Goal: Task Accomplishment & Management: Complete application form

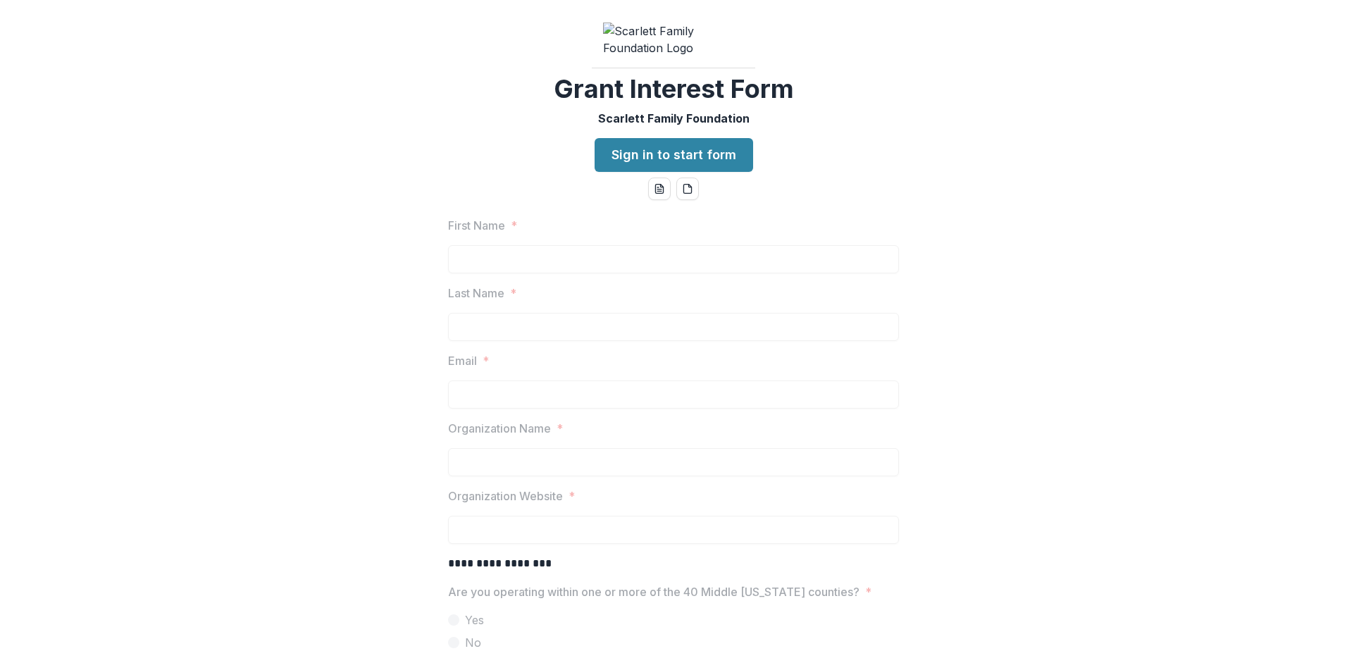
click at [673, 172] on link "Sign in to start form" at bounding box center [673, 155] width 158 height 34
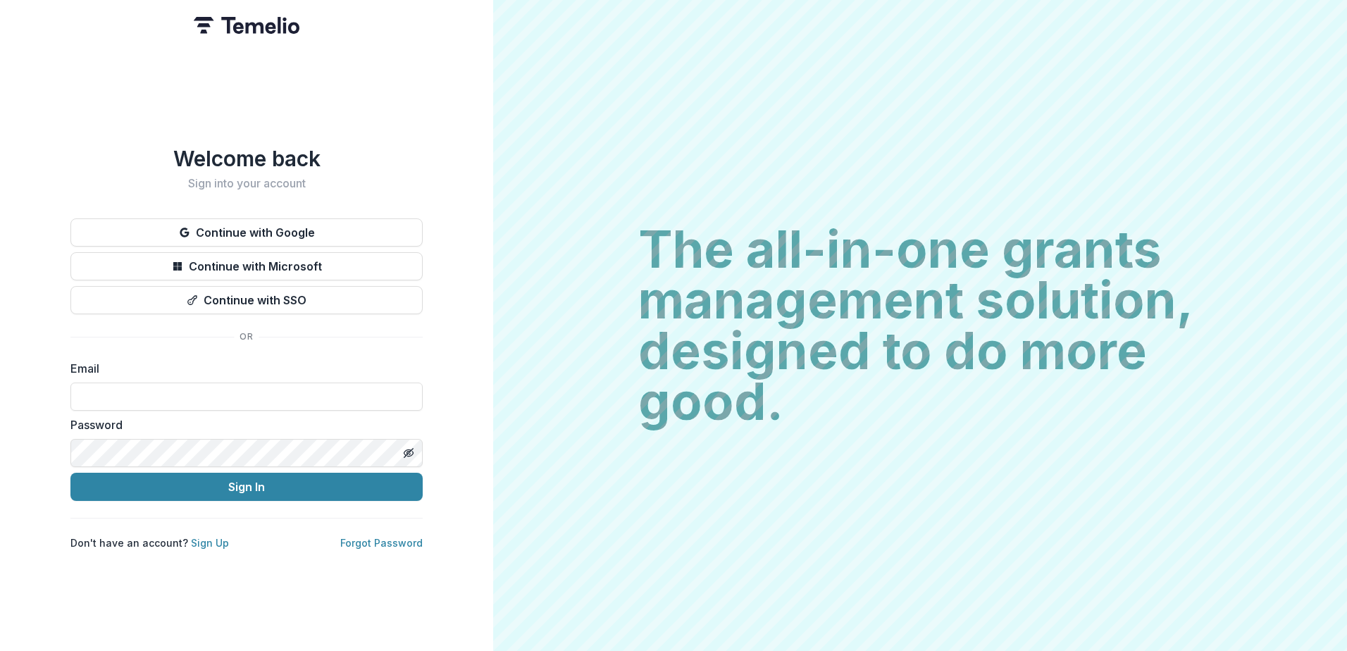
click at [282, 226] on button "Continue with Google" at bounding box center [246, 232] width 352 height 28
